Goal: Task Accomplishment & Management: Complete application form

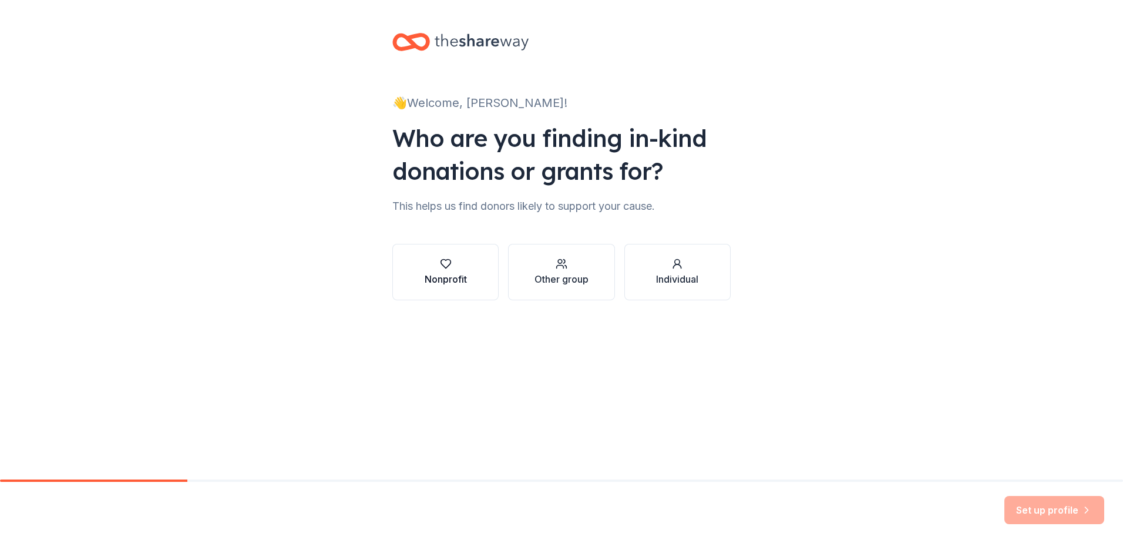
click at [460, 270] on div "Nonprofit" at bounding box center [446, 272] width 42 height 28
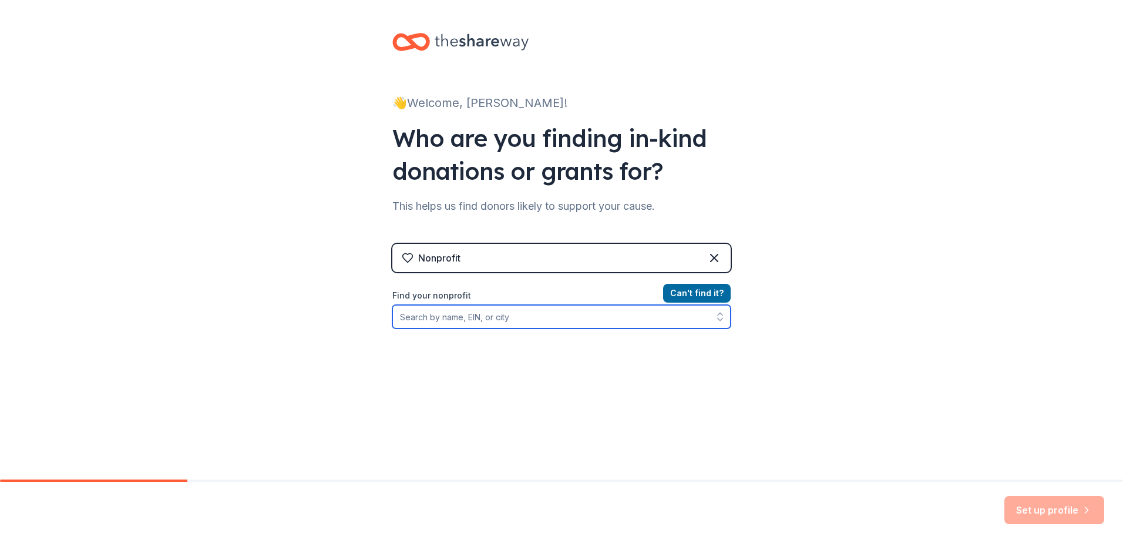
click at [475, 312] on input "Find your nonprofit" at bounding box center [561, 316] width 338 height 23
type input "Second Story for Teens in Crisis"
click at [650, 318] on input "Second Story for Teens in Crisis" at bounding box center [561, 316] width 338 height 23
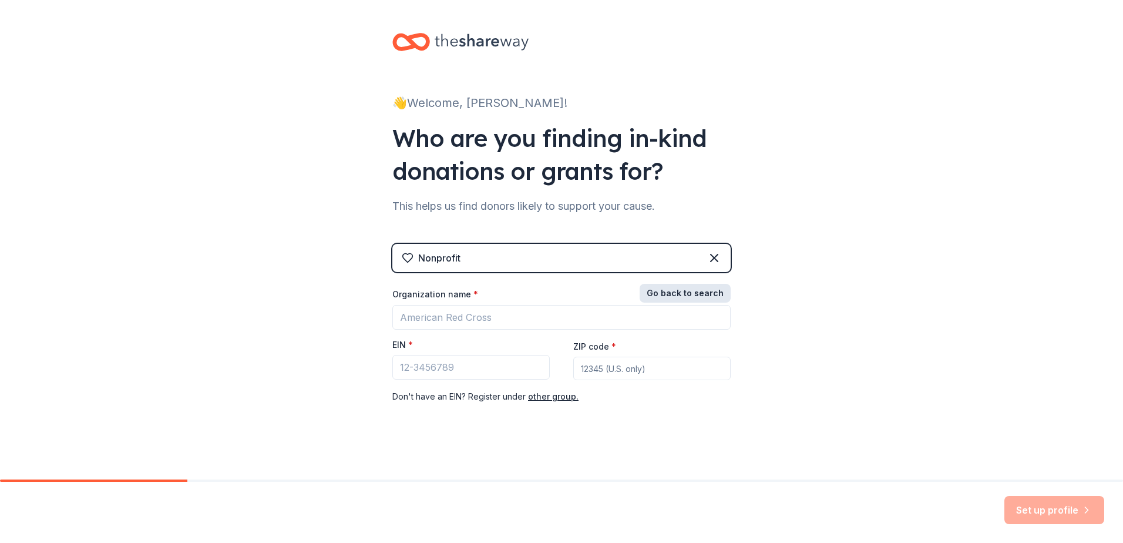
click at [708, 295] on button "Go back to search" at bounding box center [685, 293] width 91 height 19
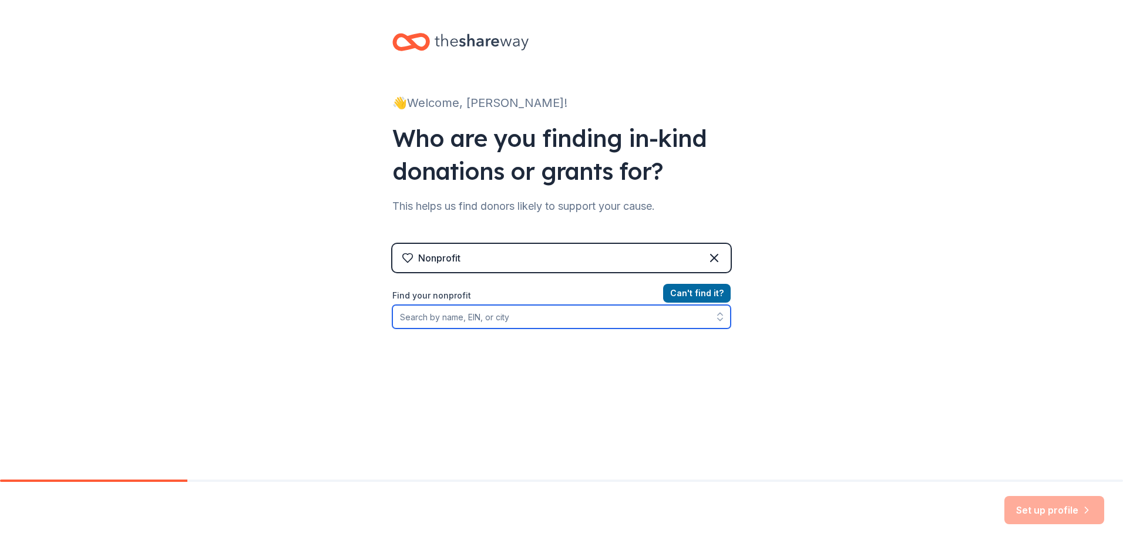
click at [588, 316] on input "Find your nonprofit" at bounding box center [561, 316] width 338 height 23
type input "Second Story for Teens in Crisis"
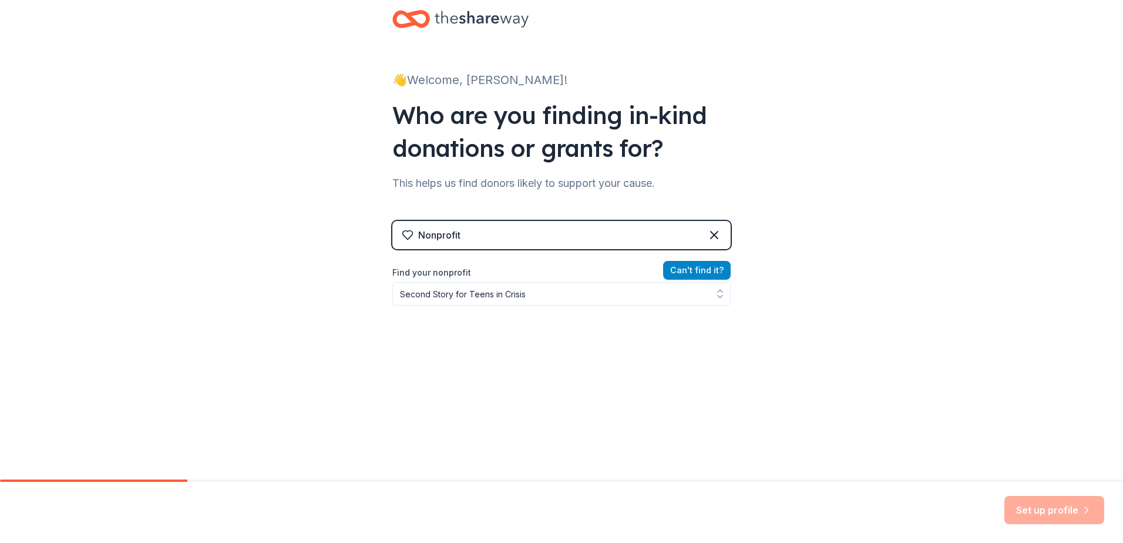
scroll to position [4, 0]
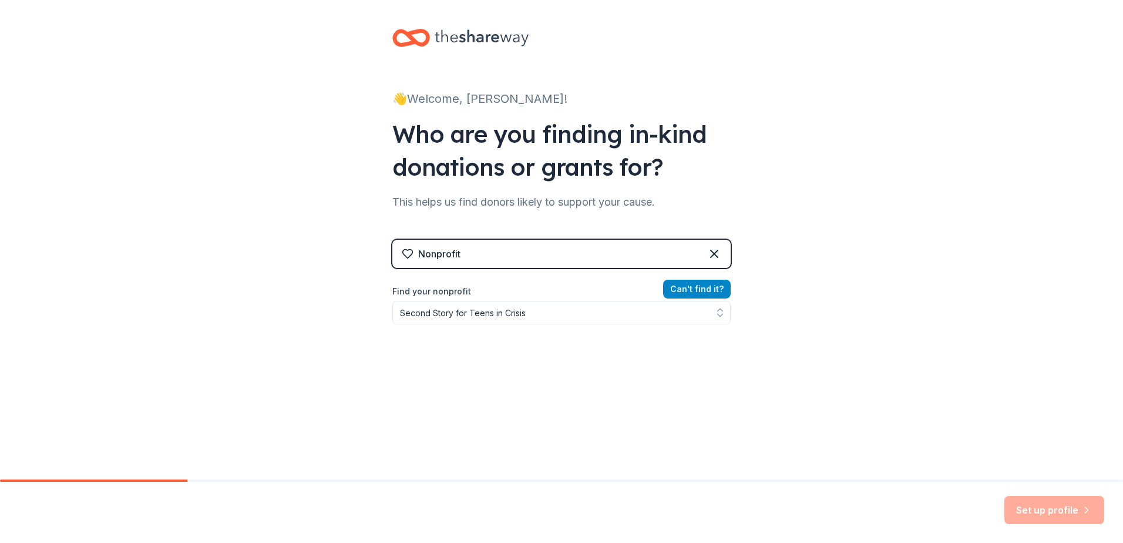
click at [712, 274] on div "Nonprofit Can ' t find it? Find your nonprofit Second Story for Teens in Crisis" at bounding box center [561, 341] width 338 height 202
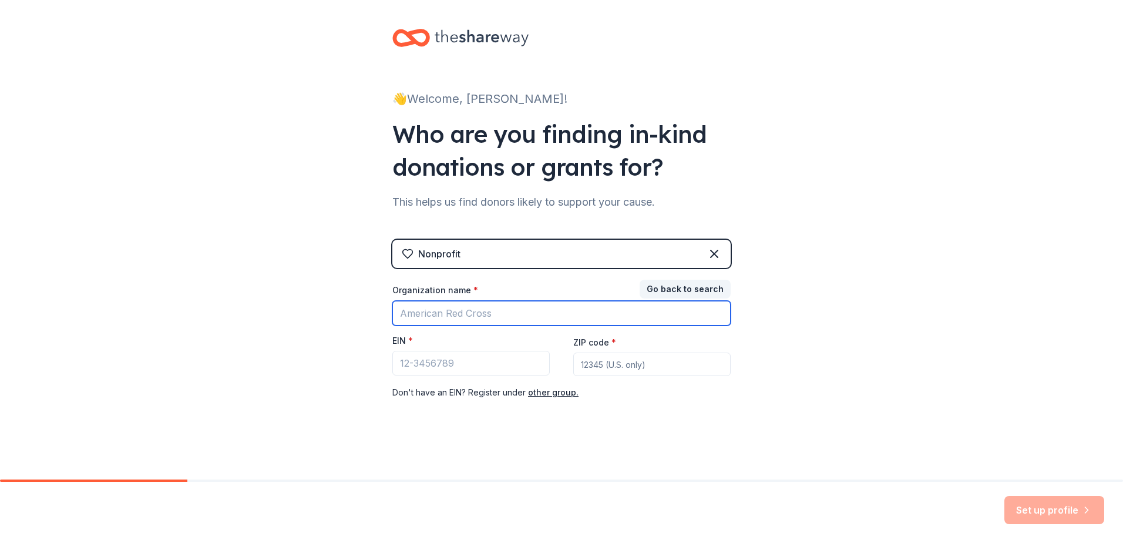
click at [480, 321] on input "Organization name *" at bounding box center [561, 313] width 338 height 25
type input "Second Story for Teens in Crisis"
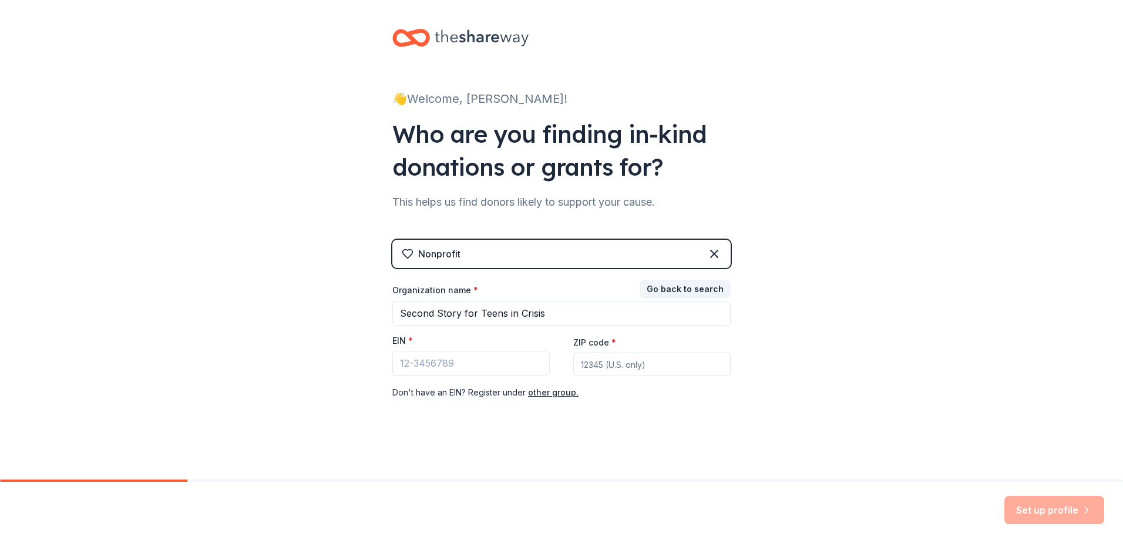
type input "22182"
click at [404, 372] on input "EIN *" at bounding box center [470, 363] width 157 height 25
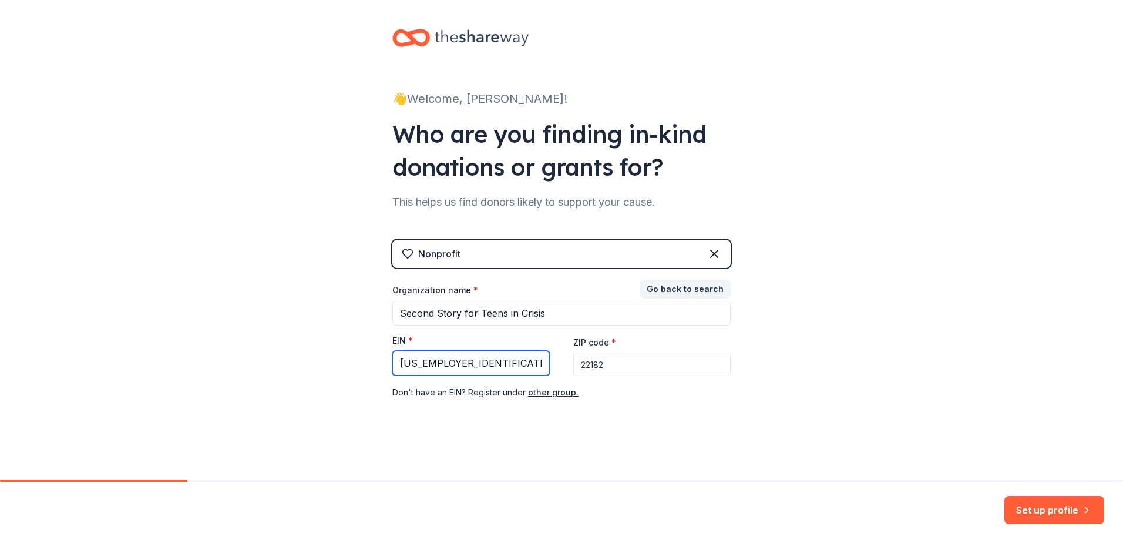
type input "54-0899463"
click at [1075, 517] on button "Set up profile" at bounding box center [1054, 510] width 100 height 28
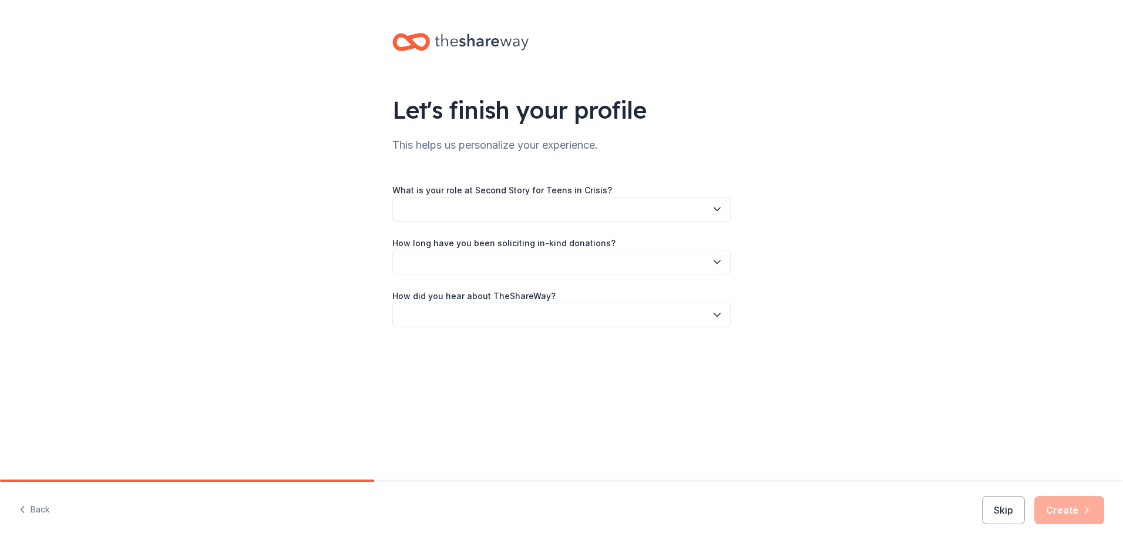
drag, startPoint x: 560, startPoint y: 213, endPoint x: 553, endPoint y: 213, distance: 7.7
click at [553, 213] on button "button" at bounding box center [561, 209] width 338 height 25
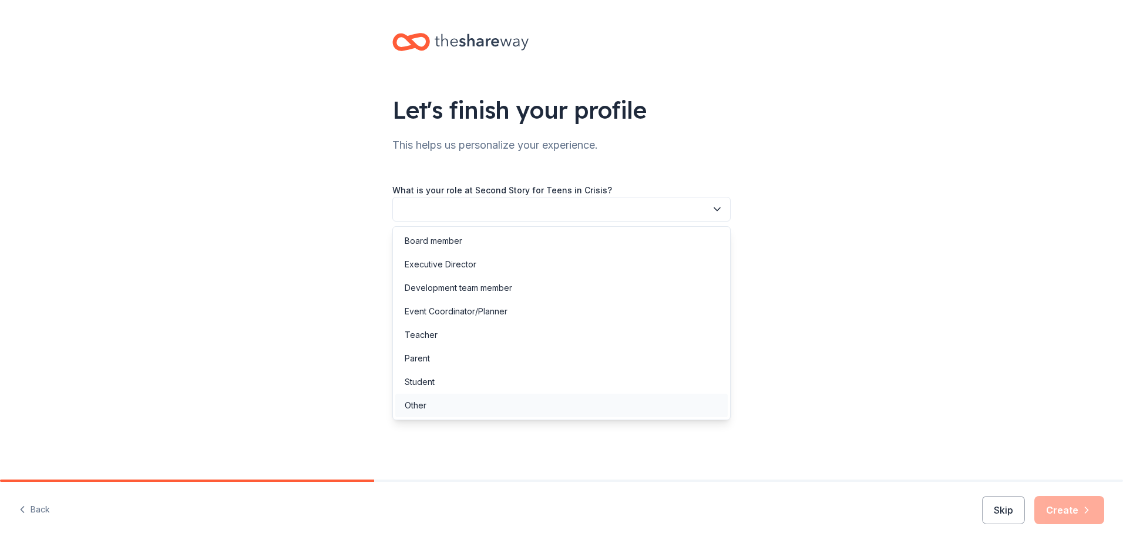
click at [468, 402] on div "Other" at bounding box center [561, 404] width 332 height 23
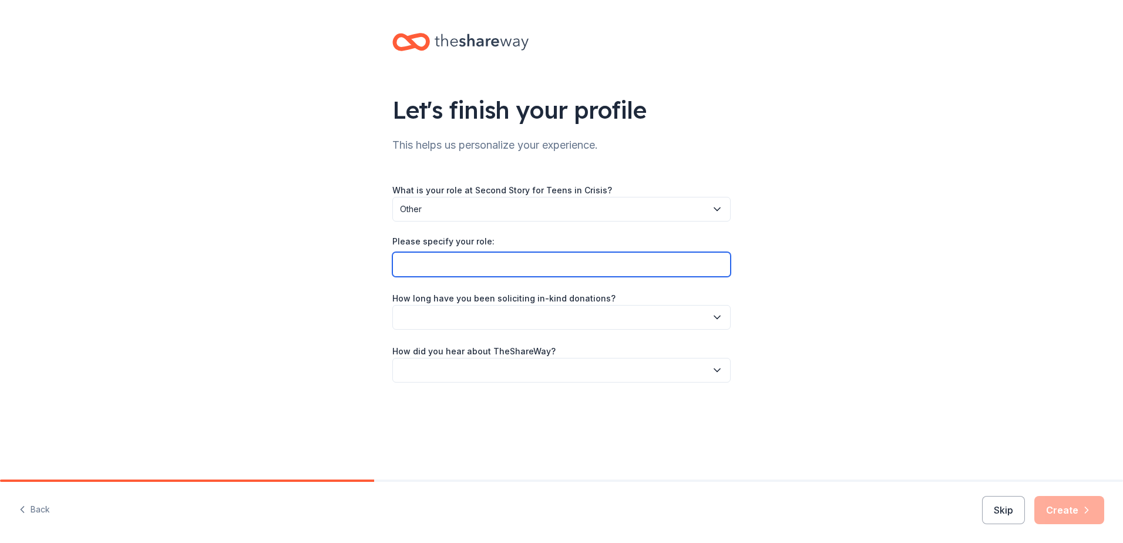
click at [452, 266] on input "Please specify your role:" at bounding box center [561, 264] width 338 height 25
type input "Program Manager"
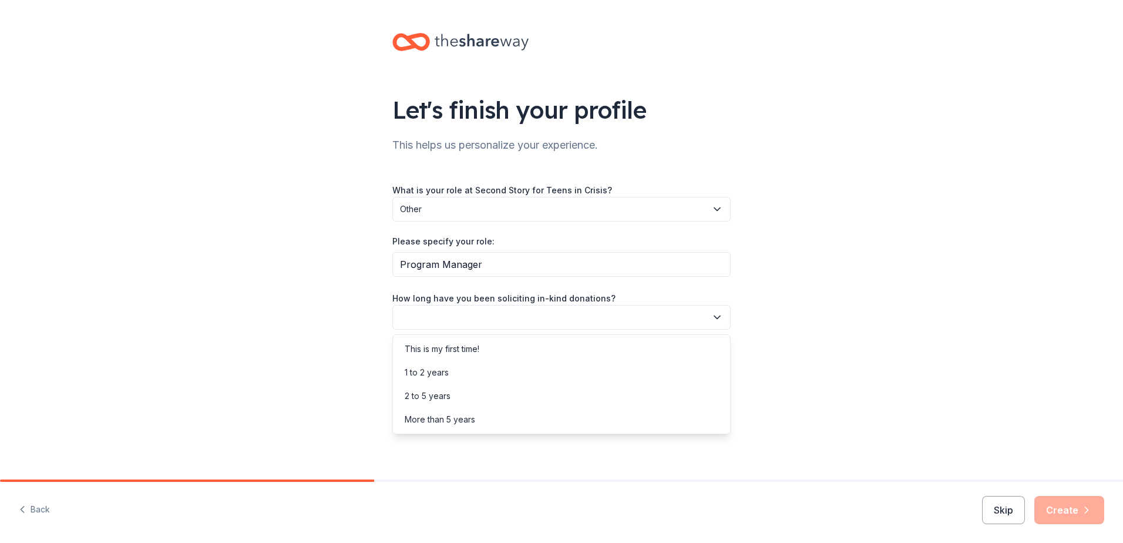
click at [485, 322] on button "button" at bounding box center [561, 317] width 338 height 25
click at [463, 349] on div "This is my first time!" at bounding box center [442, 349] width 75 height 14
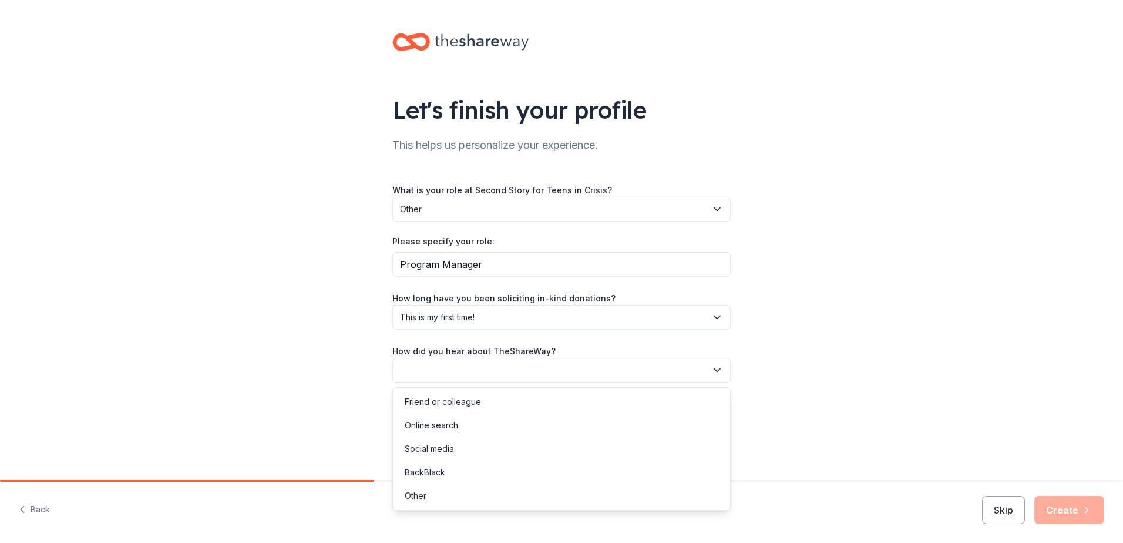
click at [460, 370] on button "button" at bounding box center [561, 370] width 338 height 25
click at [445, 425] on div "Online search" at bounding box center [431, 425] width 53 height 14
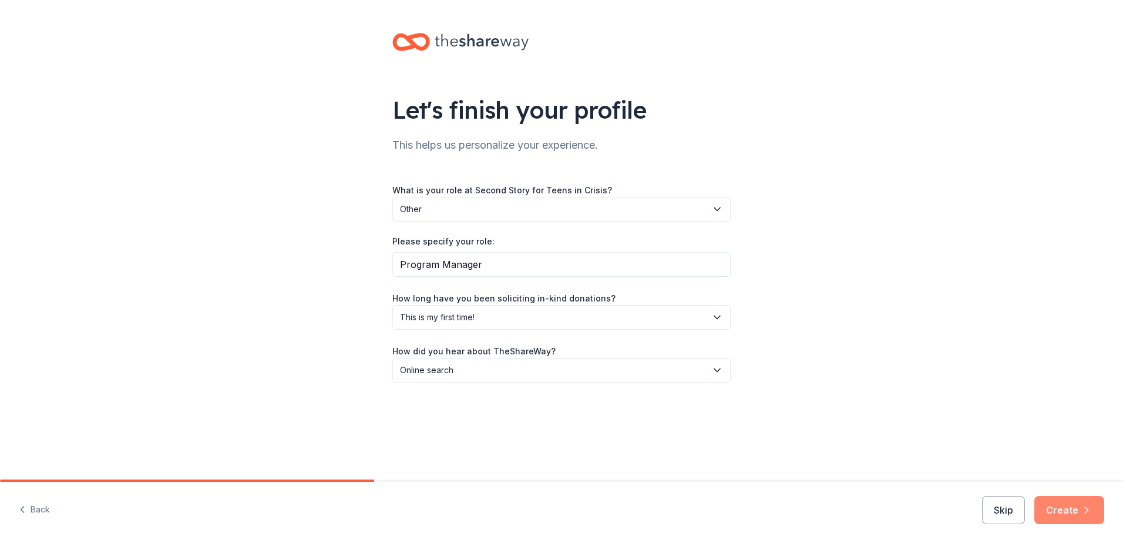
click at [1071, 513] on button "Create" at bounding box center [1069, 510] width 70 height 28
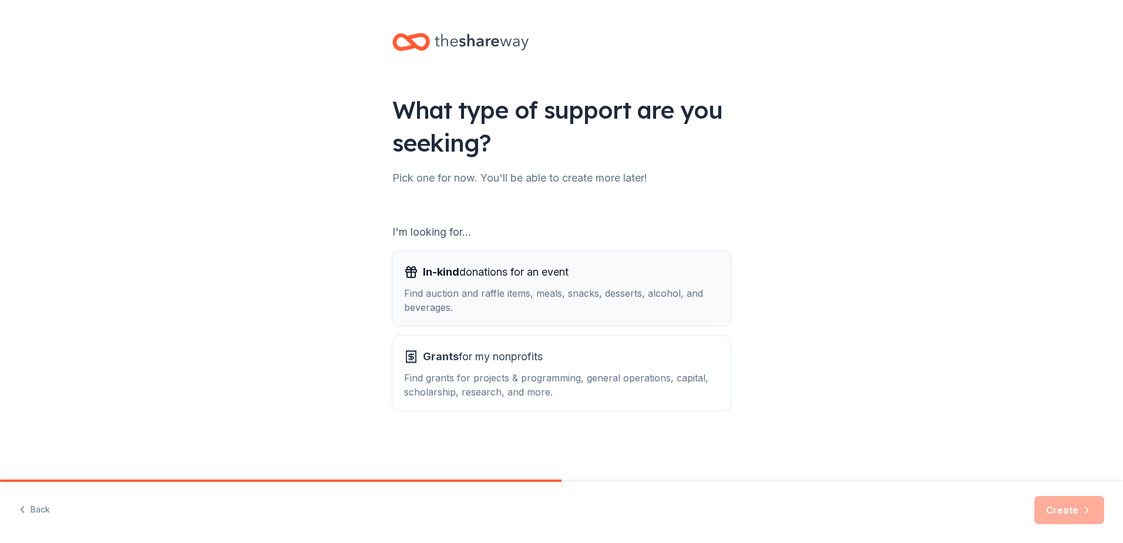
click at [546, 304] on div "Find auction and raffle items, meals, snacks, desserts, alcohol, and beverages." at bounding box center [561, 300] width 315 height 28
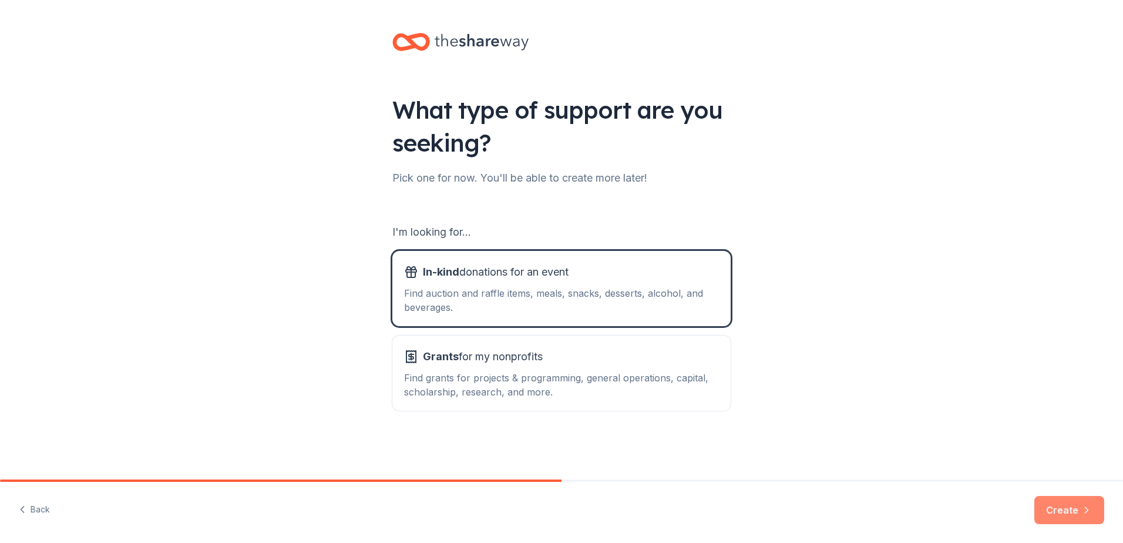
click at [1041, 507] on button "Create" at bounding box center [1069, 510] width 70 height 28
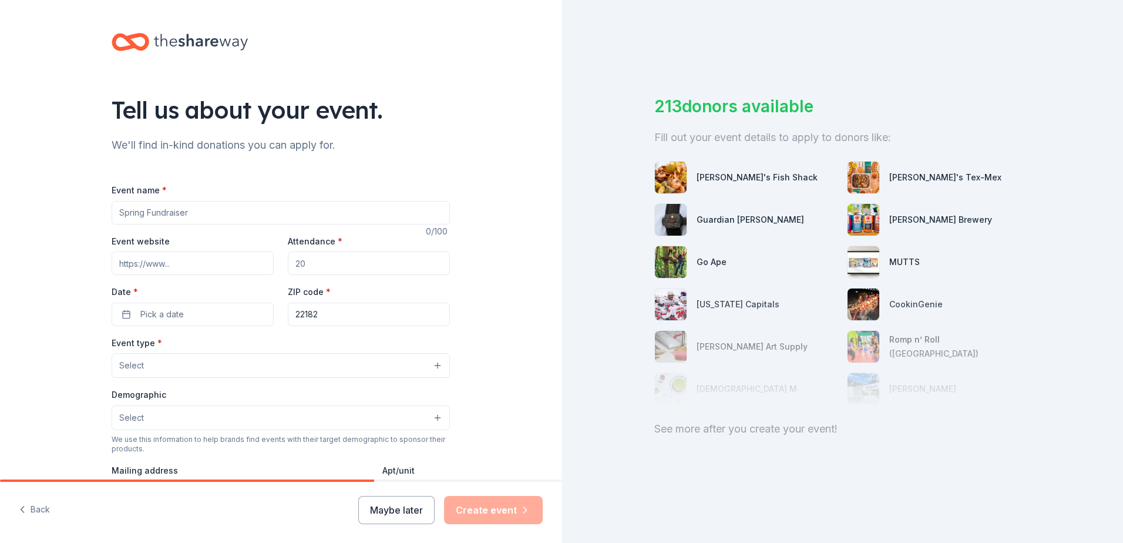
click at [190, 219] on input "Event name *" at bounding box center [281, 212] width 338 height 23
click at [156, 211] on input "Event name *" at bounding box center [281, 212] width 338 height 23
type input "Second Story for Teens in Crisis Dinner Donations"
click at [321, 270] on input "Attendance *" at bounding box center [369, 262] width 162 height 23
type input "8"
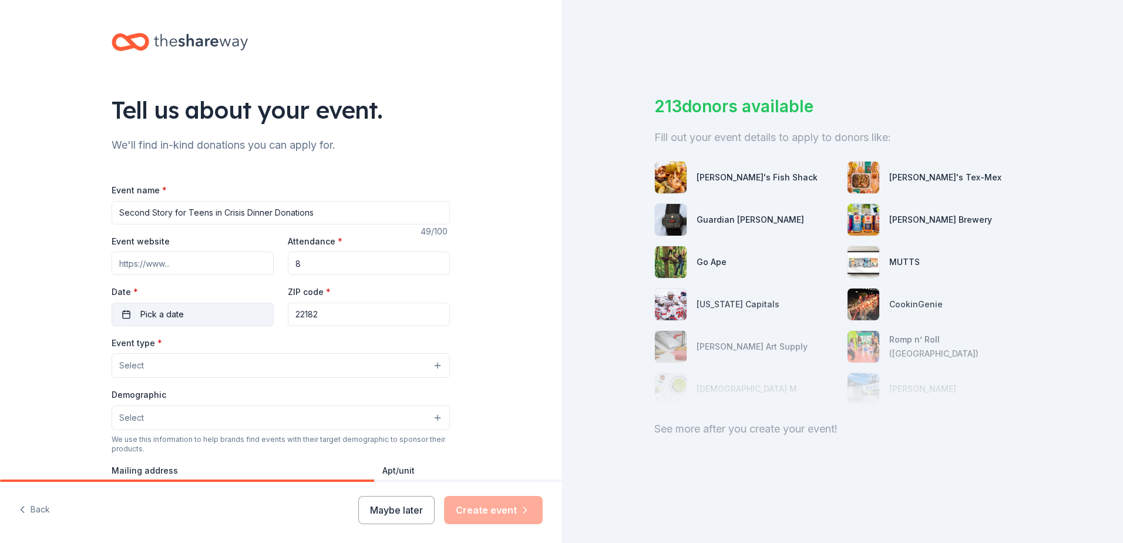
click at [212, 312] on button "Pick a date" at bounding box center [193, 313] width 162 height 23
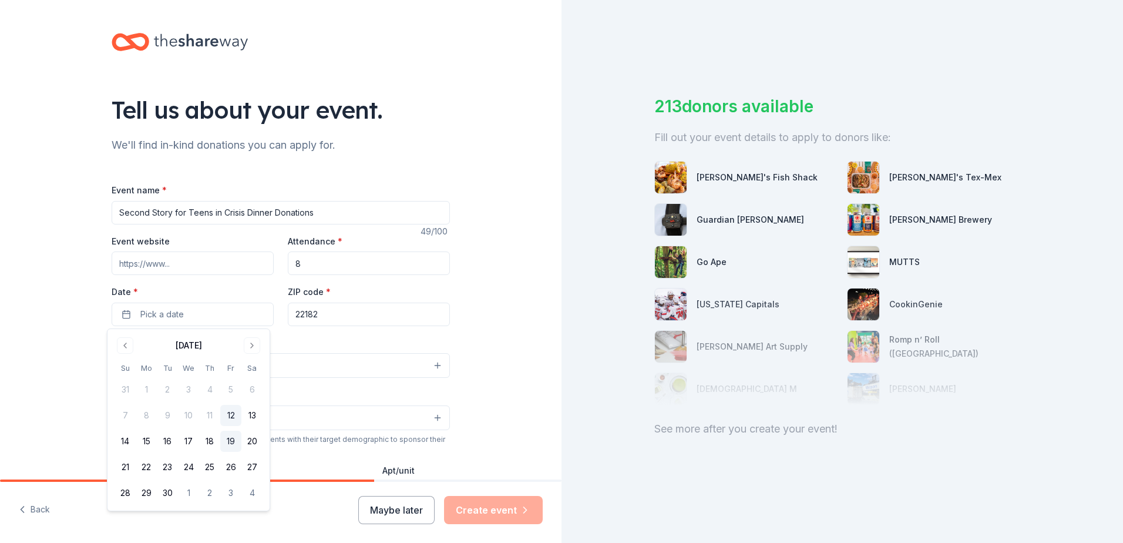
click at [231, 440] on button "19" at bounding box center [230, 440] width 21 height 21
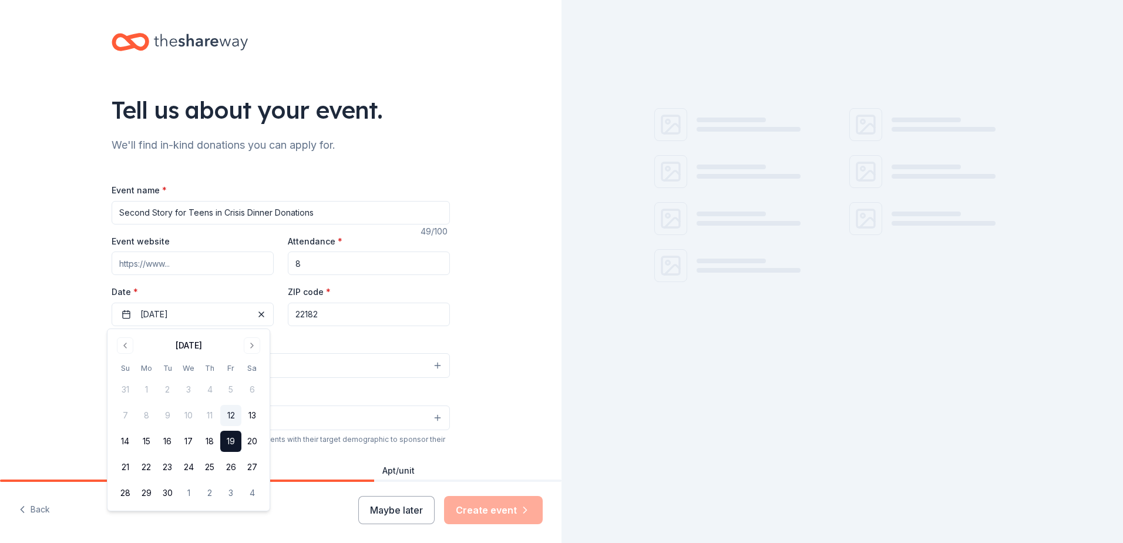
click at [322, 317] on input "22182" at bounding box center [369, 313] width 162 height 23
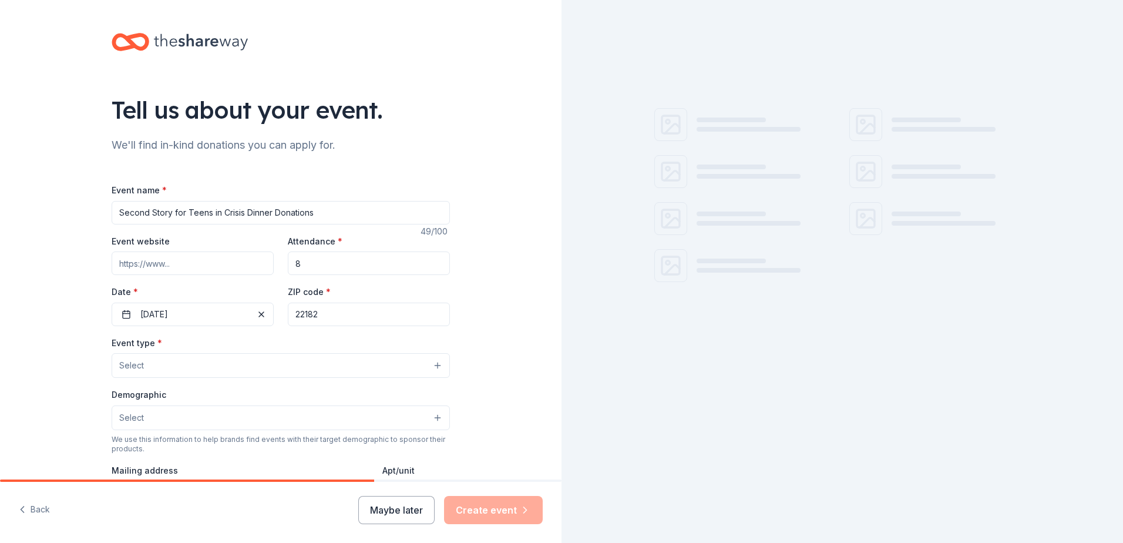
click at [211, 358] on button "Select" at bounding box center [281, 365] width 338 height 25
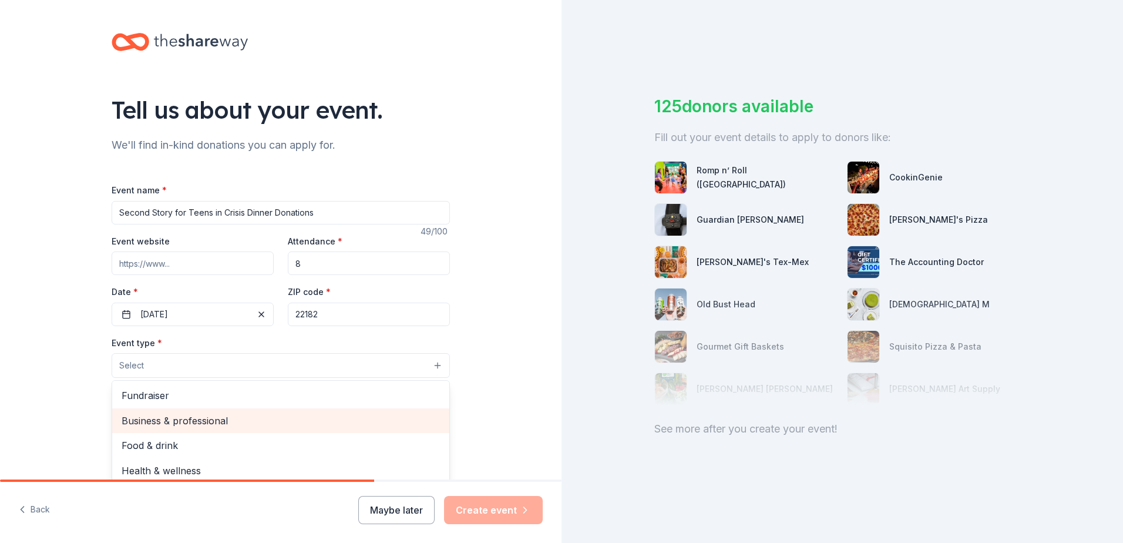
drag, startPoint x: 169, startPoint y: 440, endPoint x: 226, endPoint y: 408, distance: 65.8
click at [226, 408] on div "Fundraiser Business & professional Food & drink Health & wellness Hobbies Music…" at bounding box center [281, 450] width 338 height 141
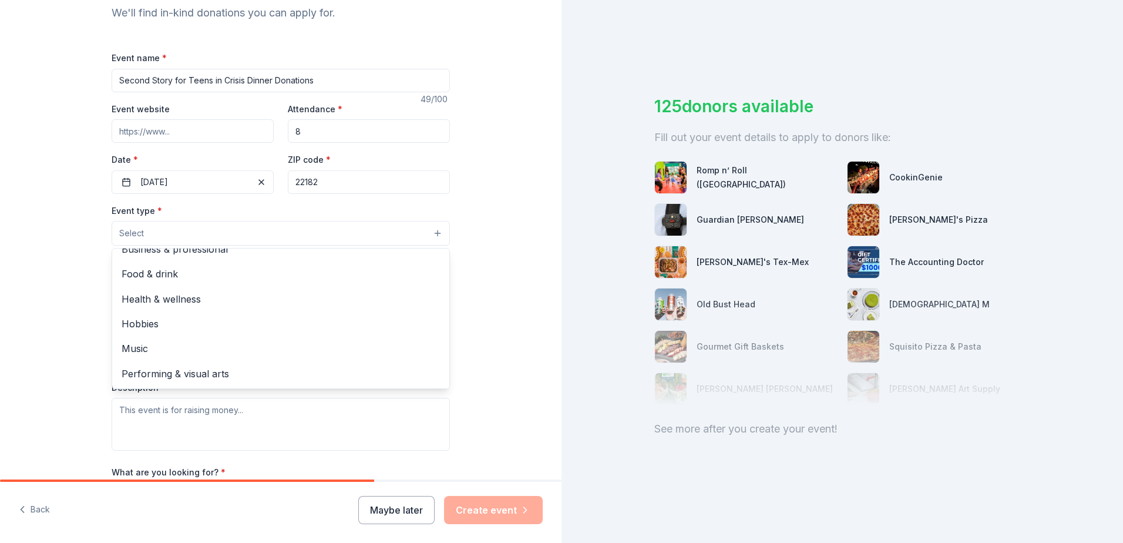
scroll to position [176, 0]
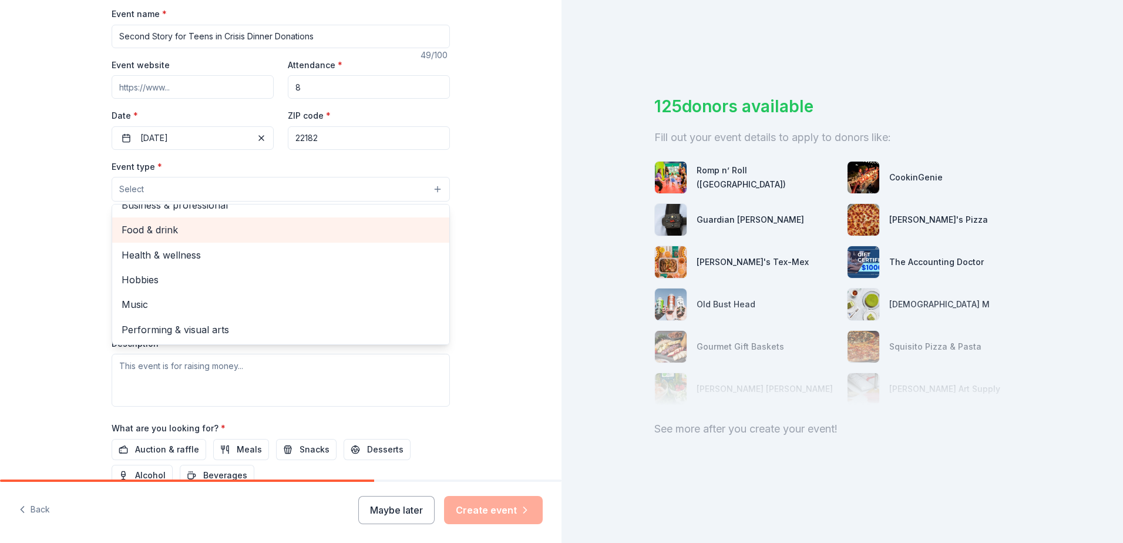
click at [132, 233] on span "Food & drink" at bounding box center [281, 229] width 318 height 15
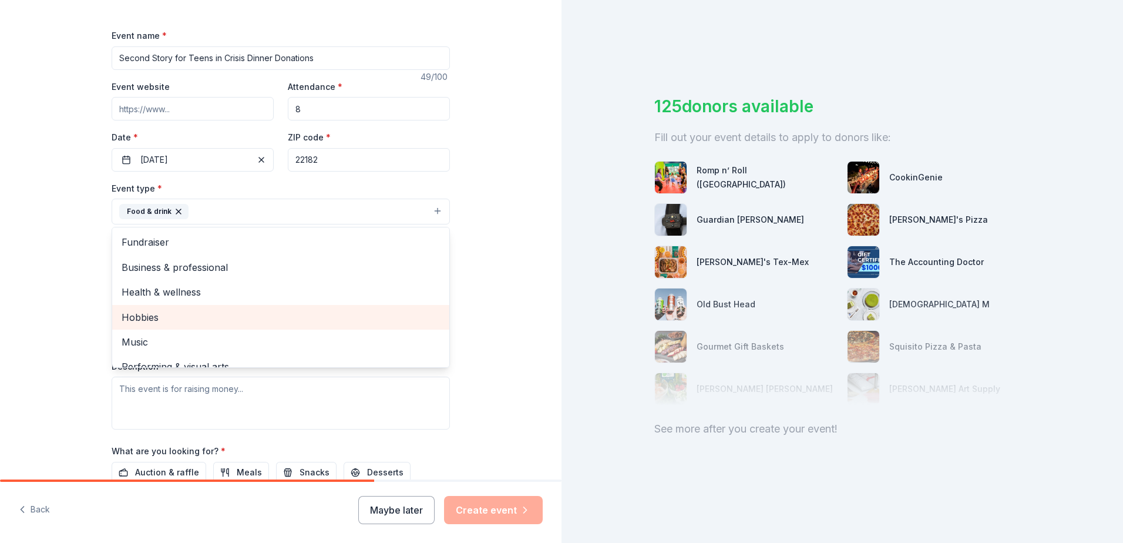
scroll to position [117, 0]
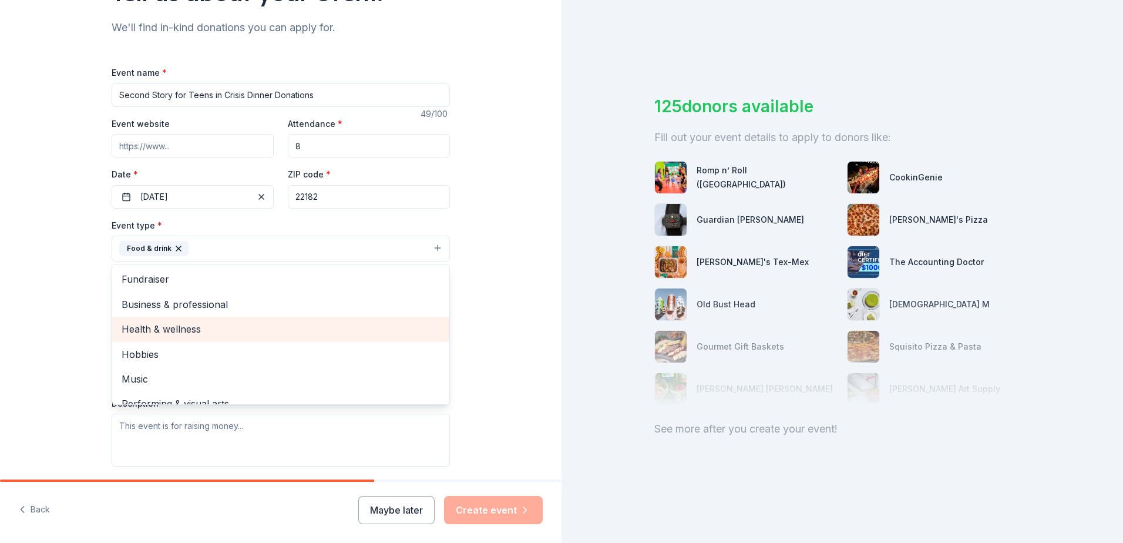
click at [146, 329] on span "Health & wellness" at bounding box center [281, 328] width 318 height 15
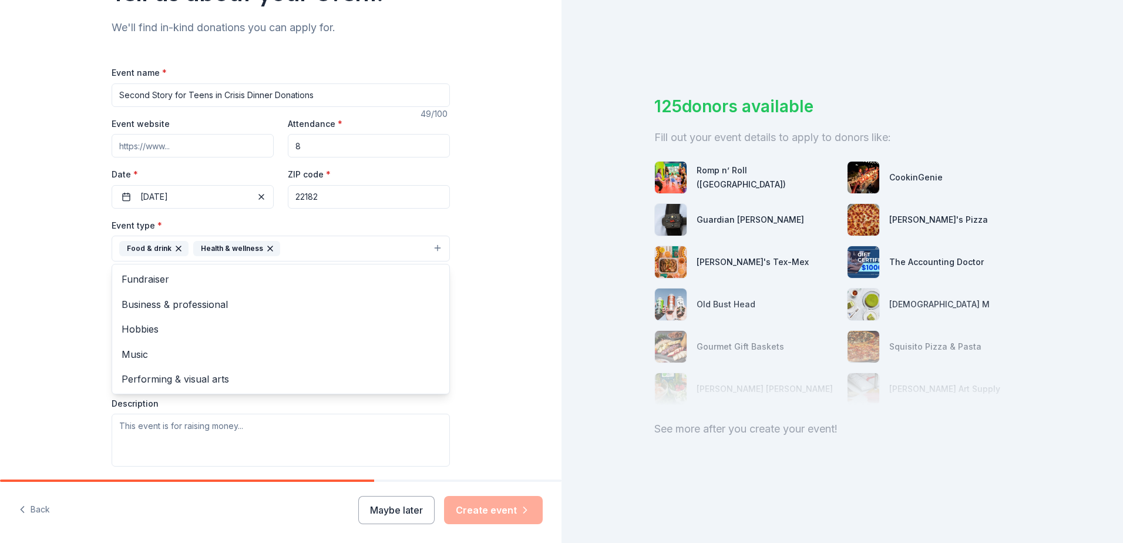
click at [51, 341] on div "Tell us about your event. We'll find in-kind donations you can apply for. Event…" at bounding box center [280, 274] width 561 height 783
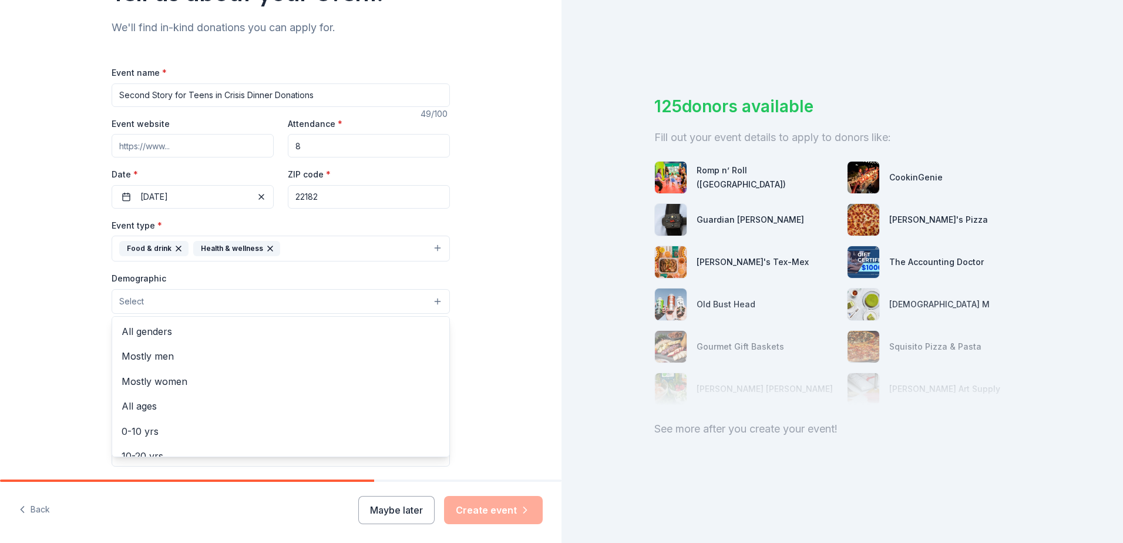
click at [161, 301] on button "Select" at bounding box center [281, 301] width 338 height 25
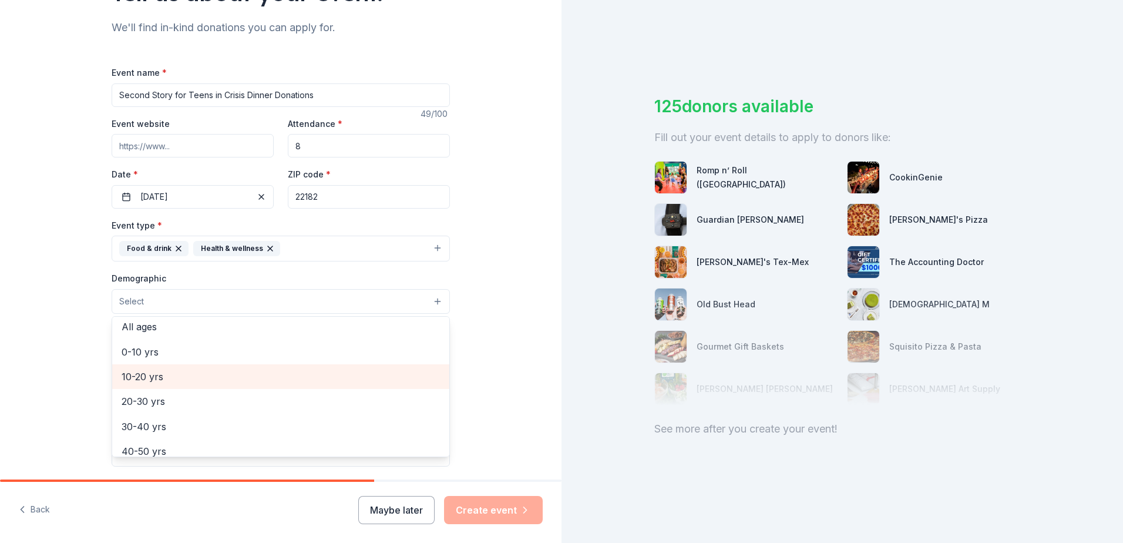
scroll to position [59, 0]
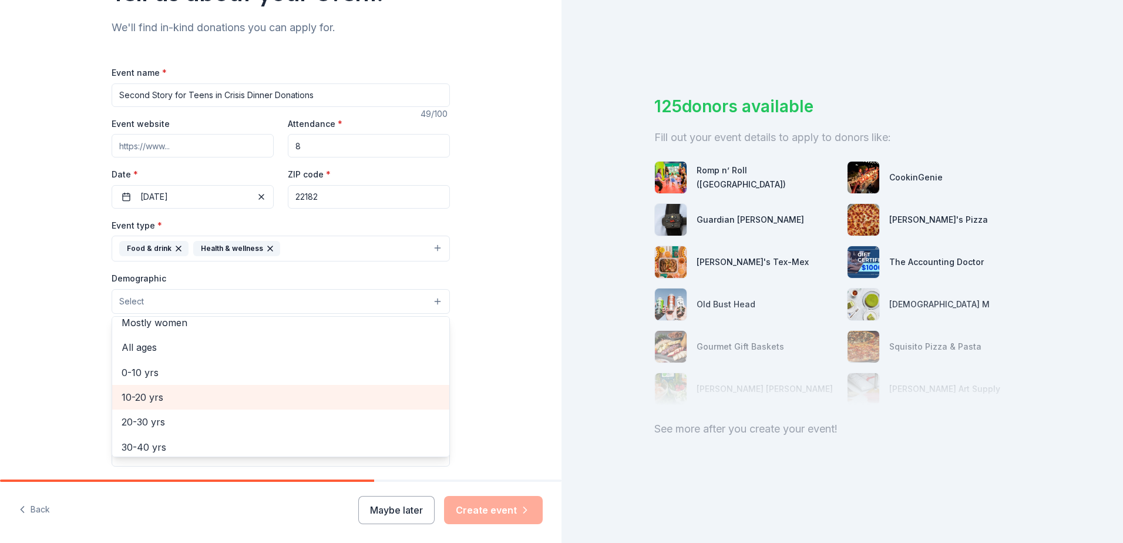
click at [157, 397] on span "10-20 yrs" at bounding box center [281, 396] width 318 height 15
click at [80, 365] on div "Tell us about your event. We'll find in-kind donations you can apply for. Event…" at bounding box center [280, 275] width 561 height 784
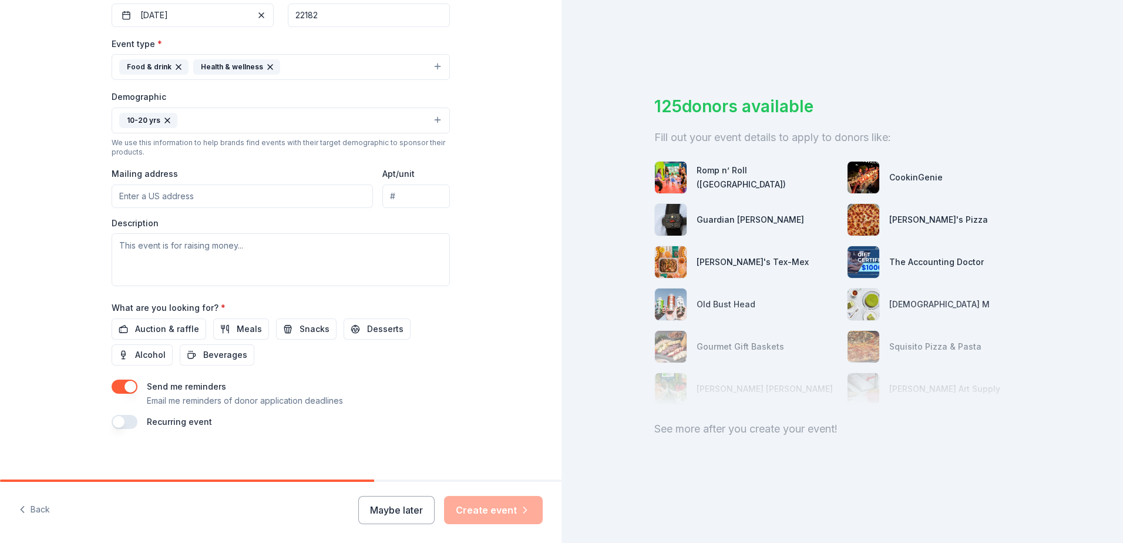
scroll to position [305, 0]
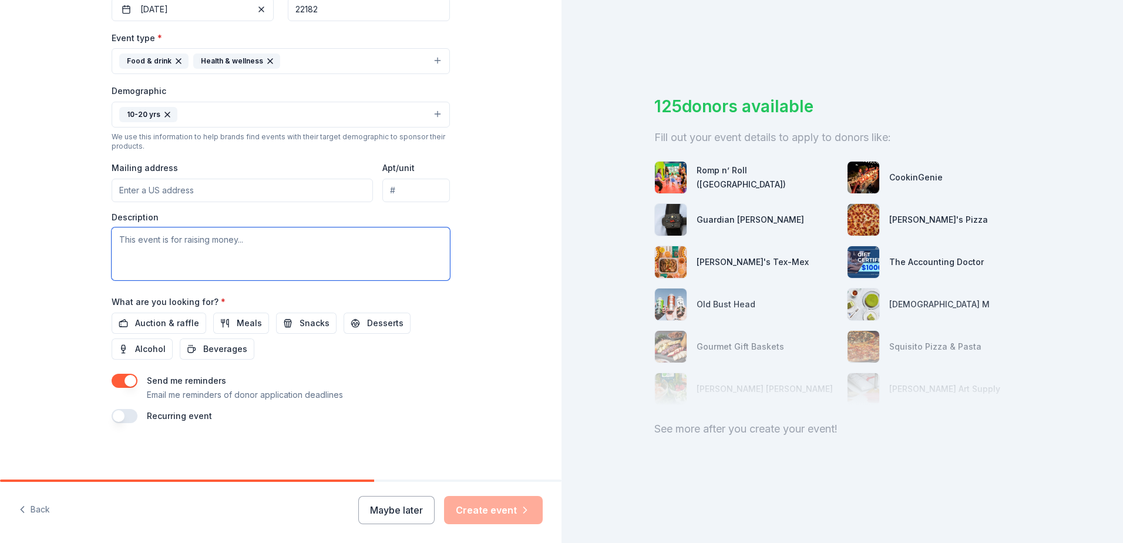
click at [187, 251] on textarea at bounding box center [281, 253] width 338 height 53
type textarea "This is less of an event, more of a general inquiry as to businesses who are in…"
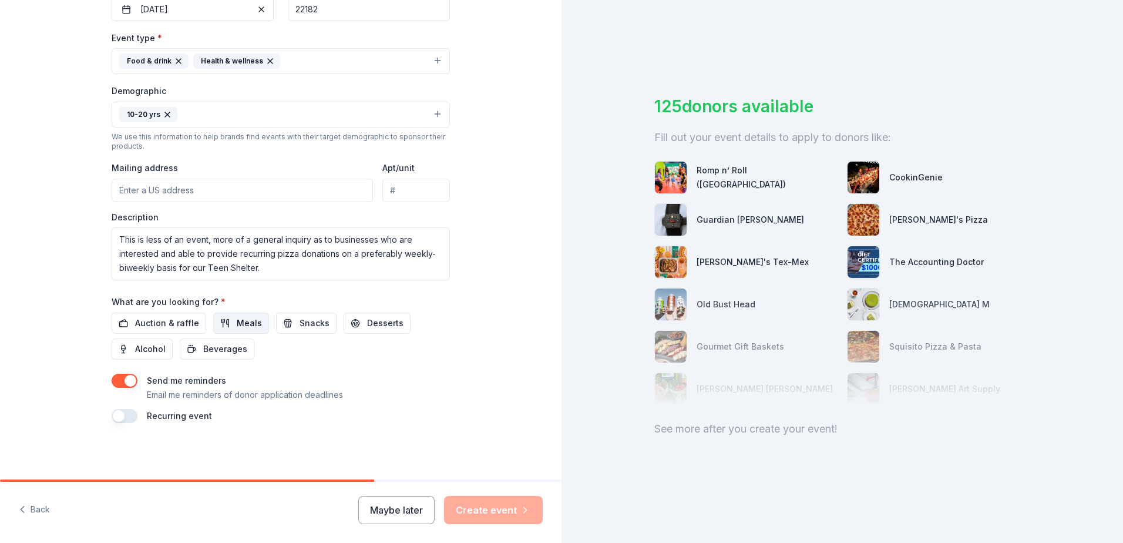
click at [250, 314] on button "Meals" at bounding box center [241, 322] width 56 height 21
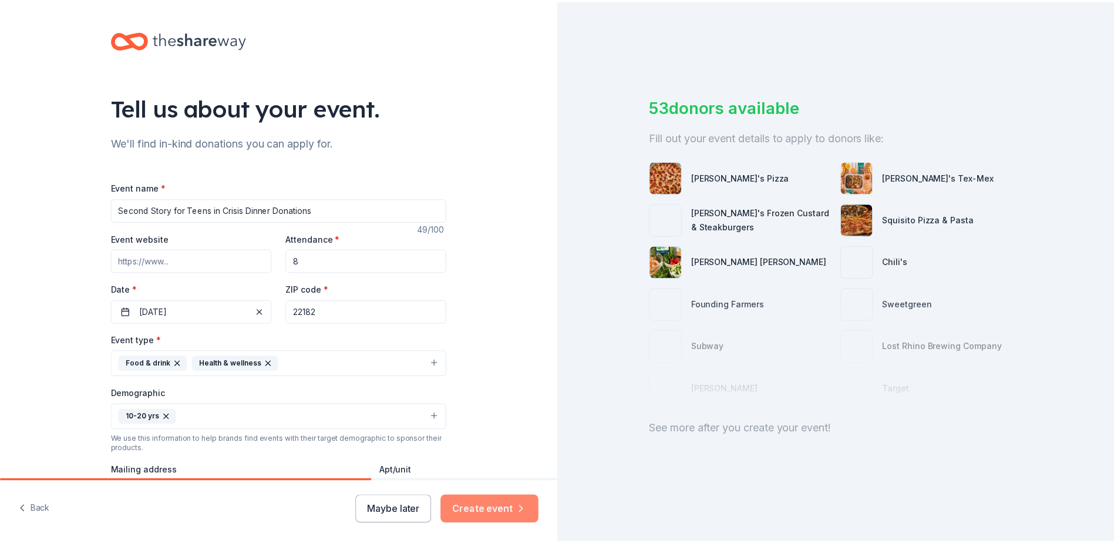
scroll to position [0, 0]
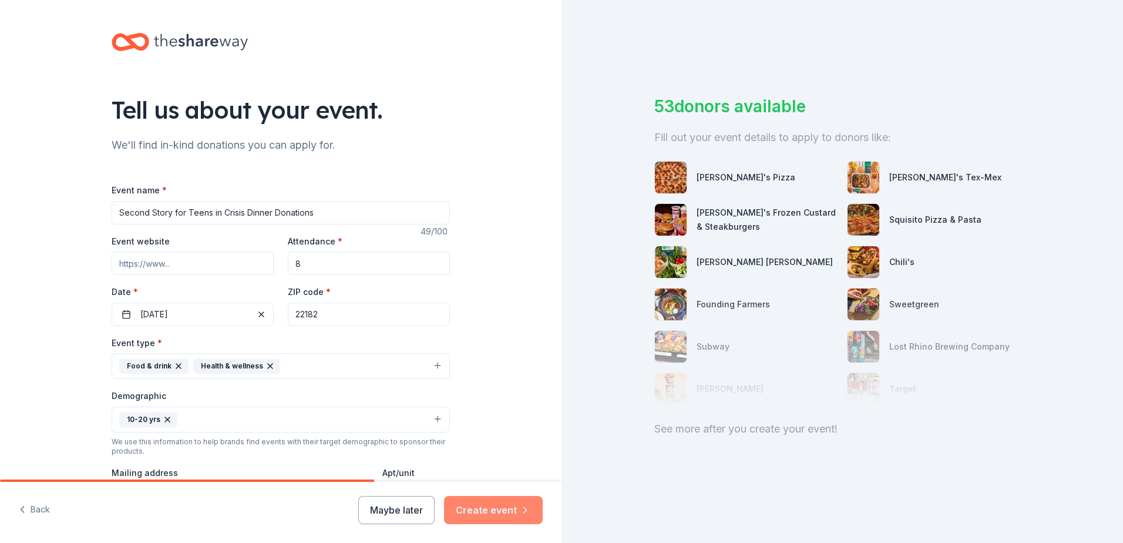
click at [493, 513] on button "Create event" at bounding box center [493, 510] width 99 height 28
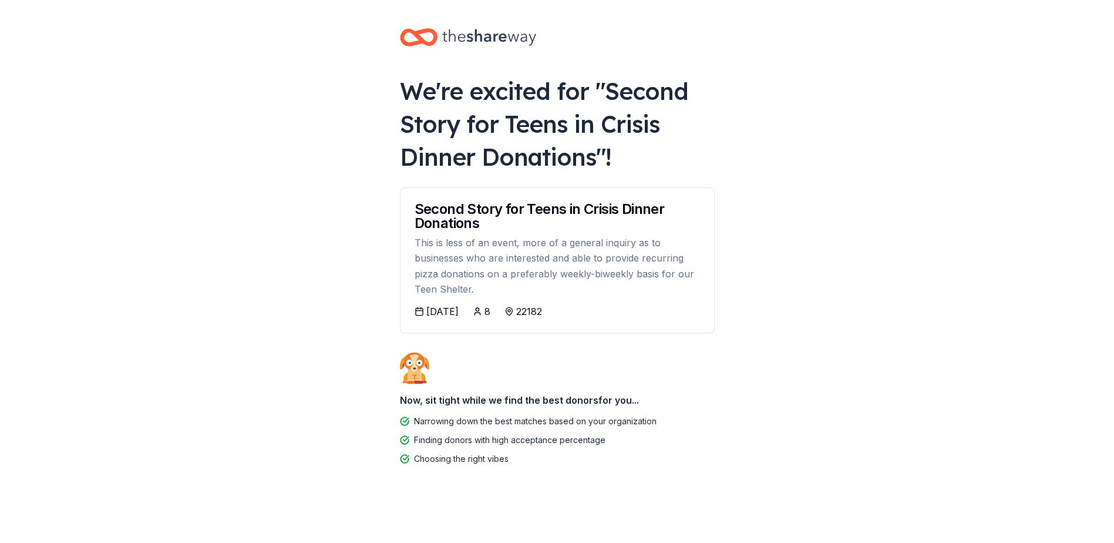
scroll to position [1, 0]
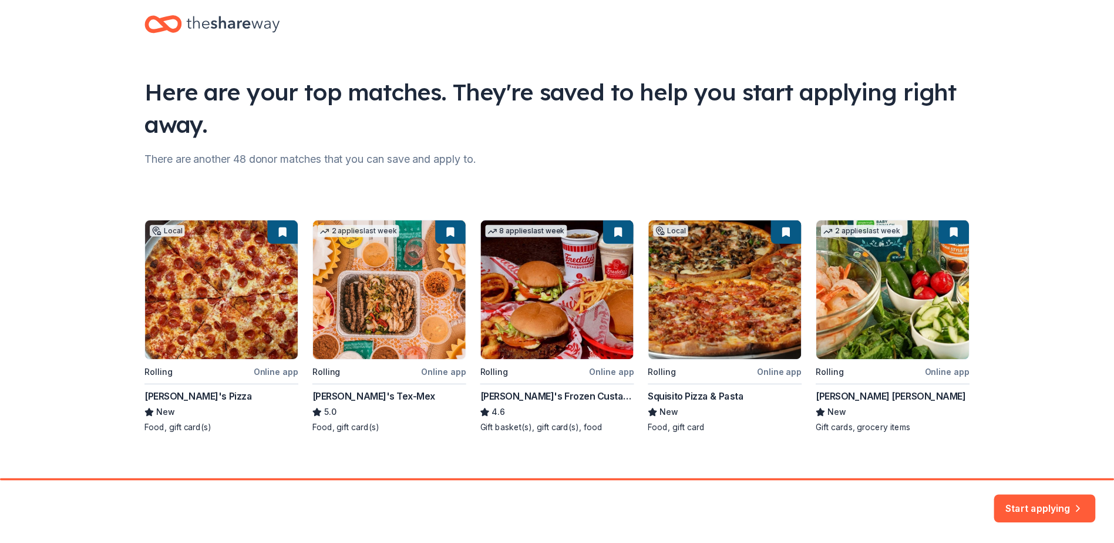
scroll to position [31, 0]
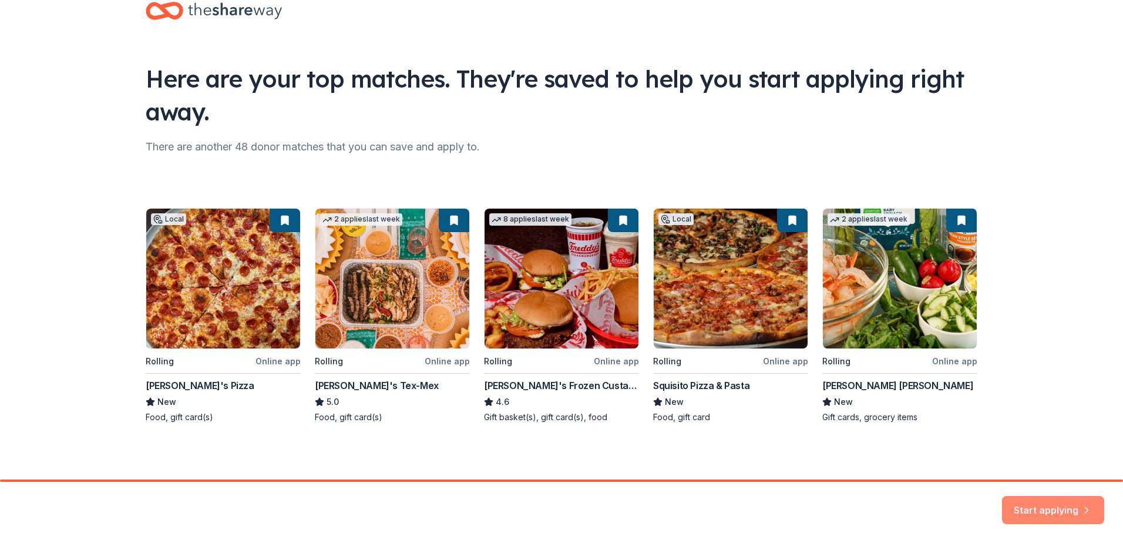
click at [1043, 502] on button "Start applying" at bounding box center [1053, 503] width 102 height 28
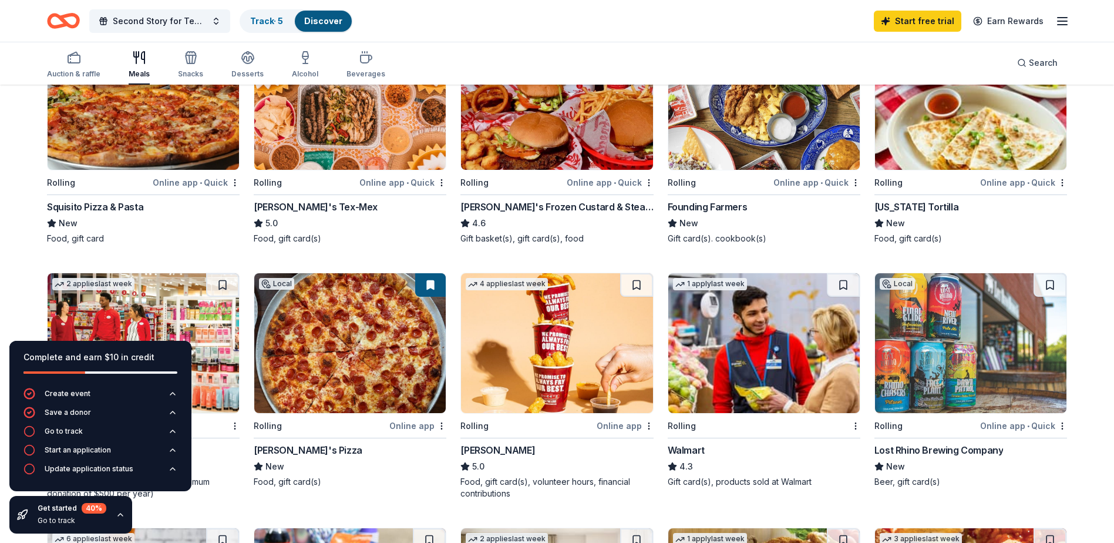
scroll to position [176, 0]
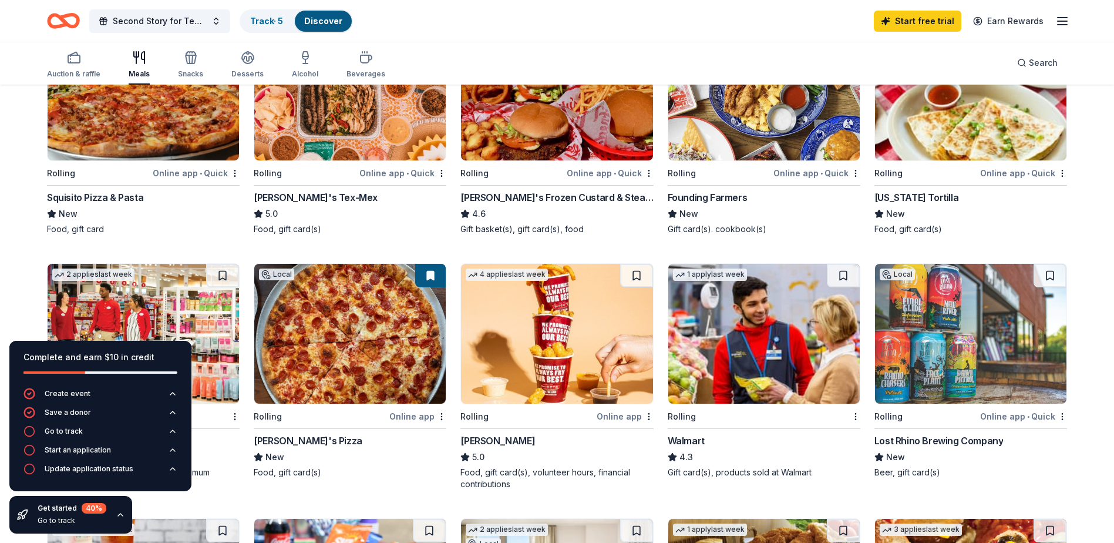
click at [412, 416] on div "Online app" at bounding box center [417, 416] width 57 height 15
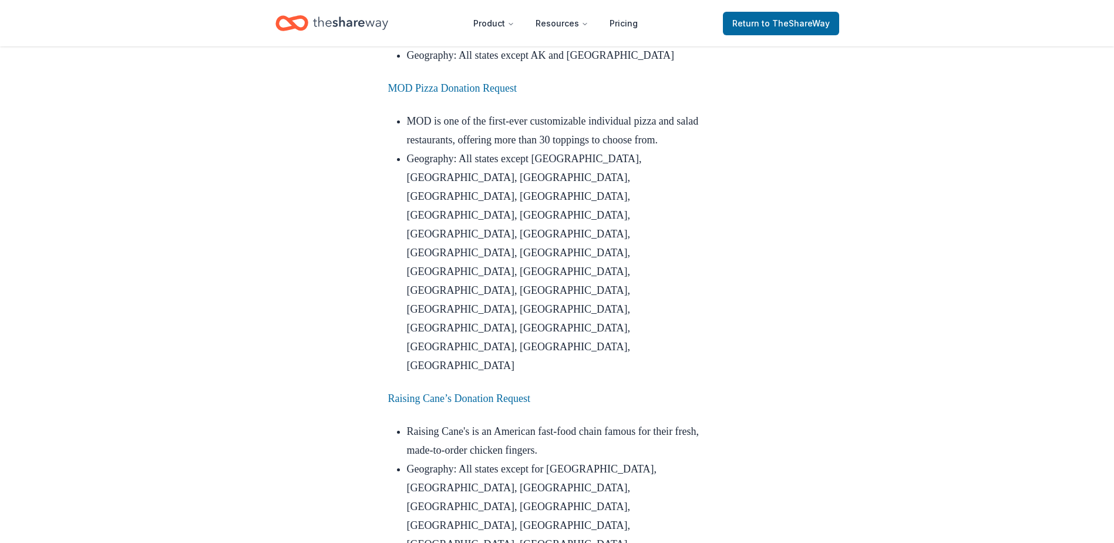
scroll to position [4457, 0]
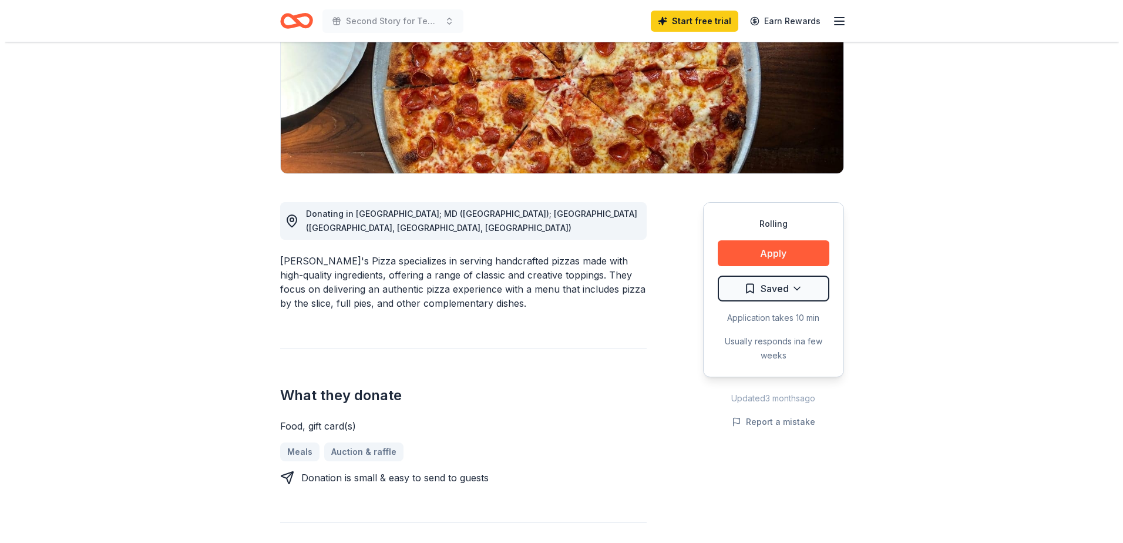
scroll to position [176, 0]
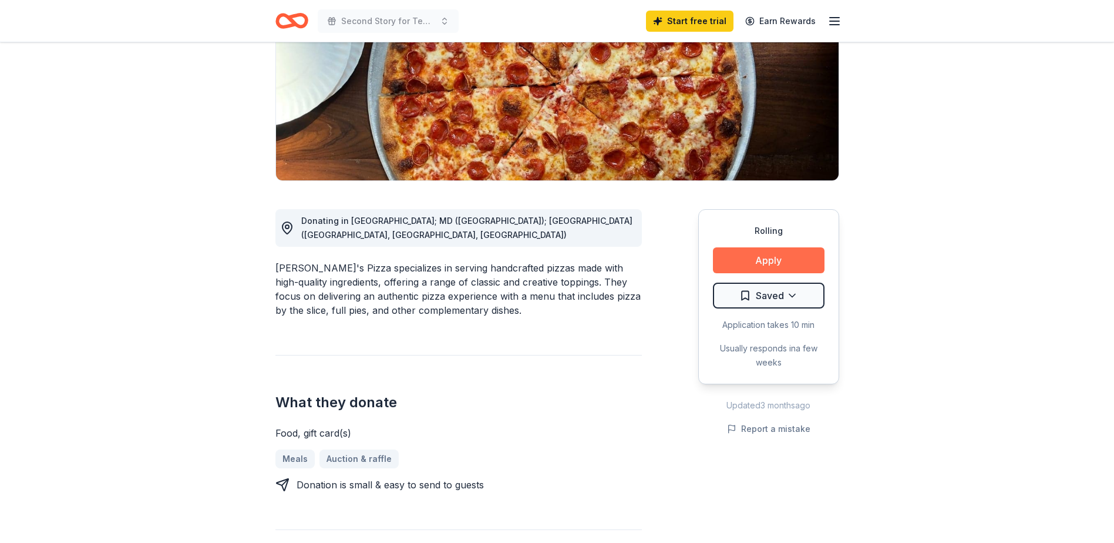
click at [749, 264] on button "Apply" at bounding box center [769, 260] width 112 height 26
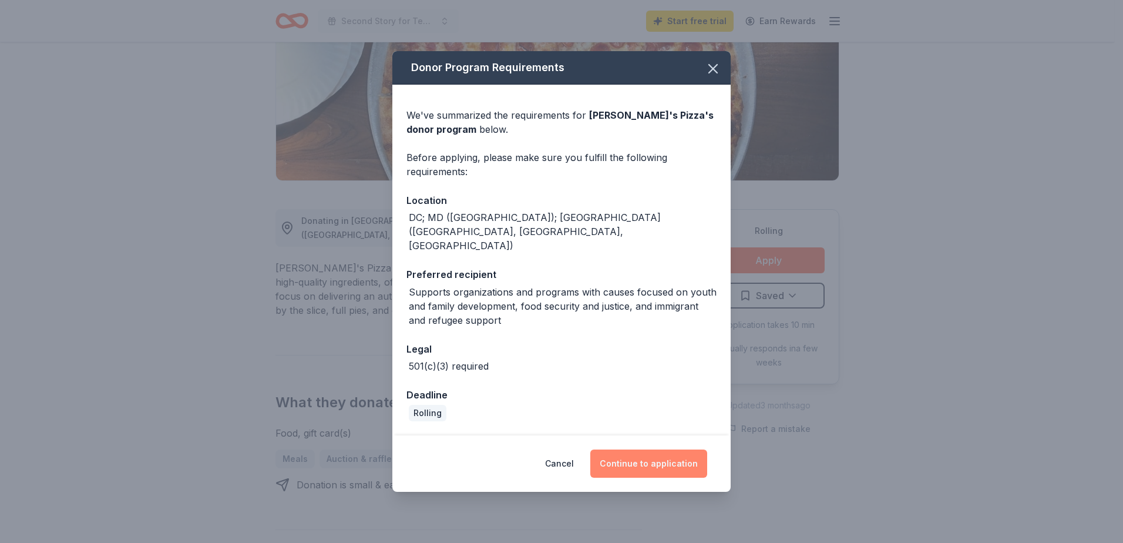
click at [634, 453] on button "Continue to application" at bounding box center [648, 463] width 117 height 28
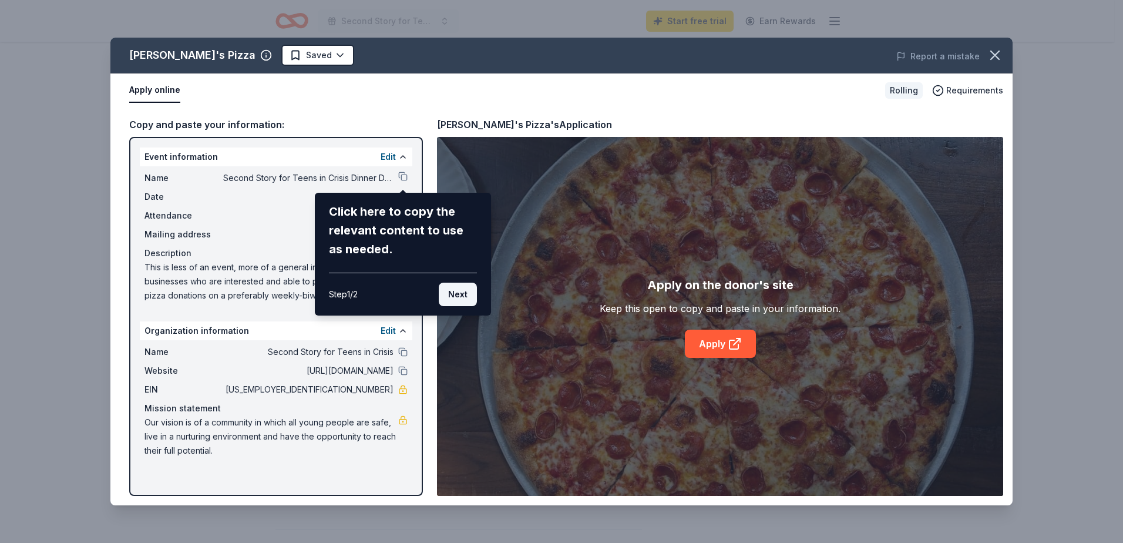
click at [465, 297] on button "Next" at bounding box center [458, 293] width 38 height 23
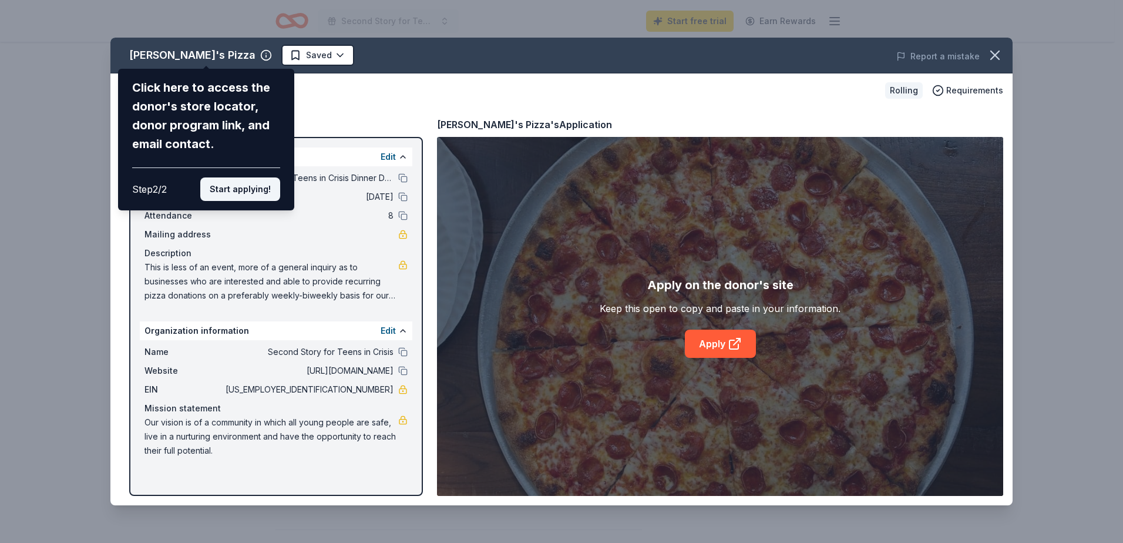
click at [243, 199] on button "Start applying!" at bounding box center [240, 188] width 80 height 23
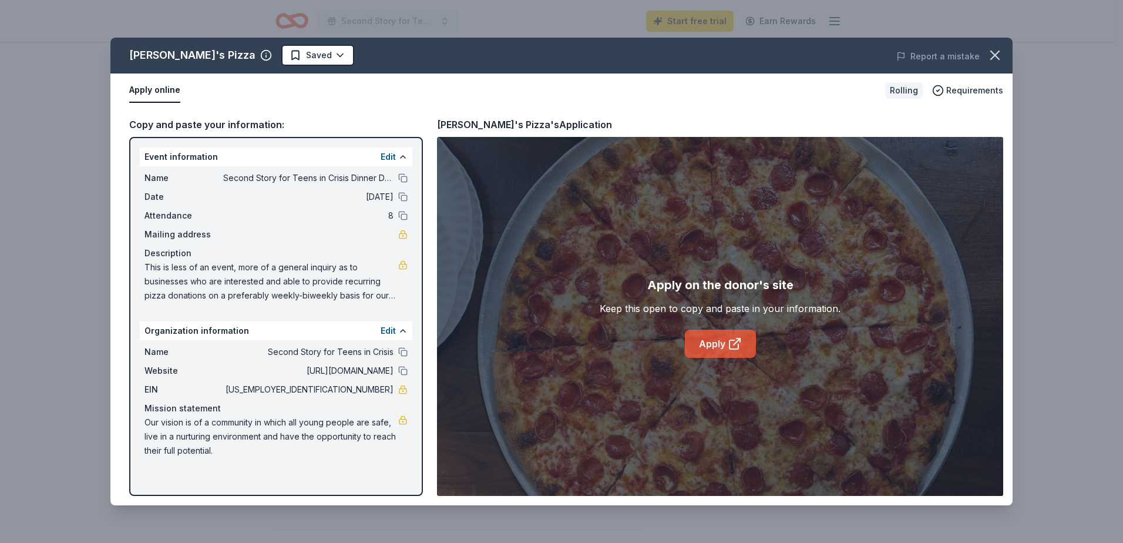
click at [712, 351] on link "Apply" at bounding box center [720, 343] width 71 height 28
